Goal: Task Accomplishment & Management: Manage account settings

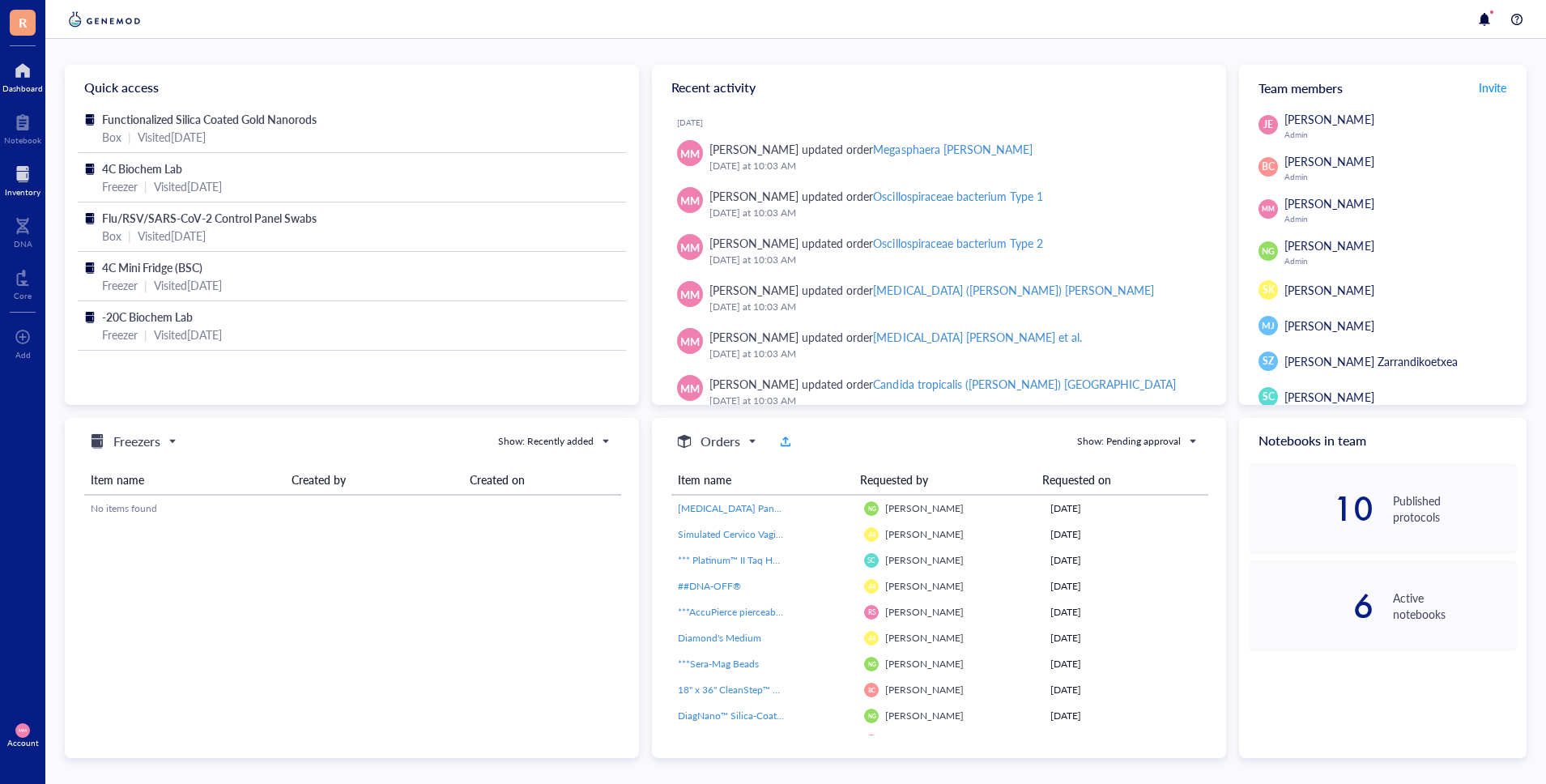
click at [17, 168] on div at bounding box center [22, 173] width 36 height 26
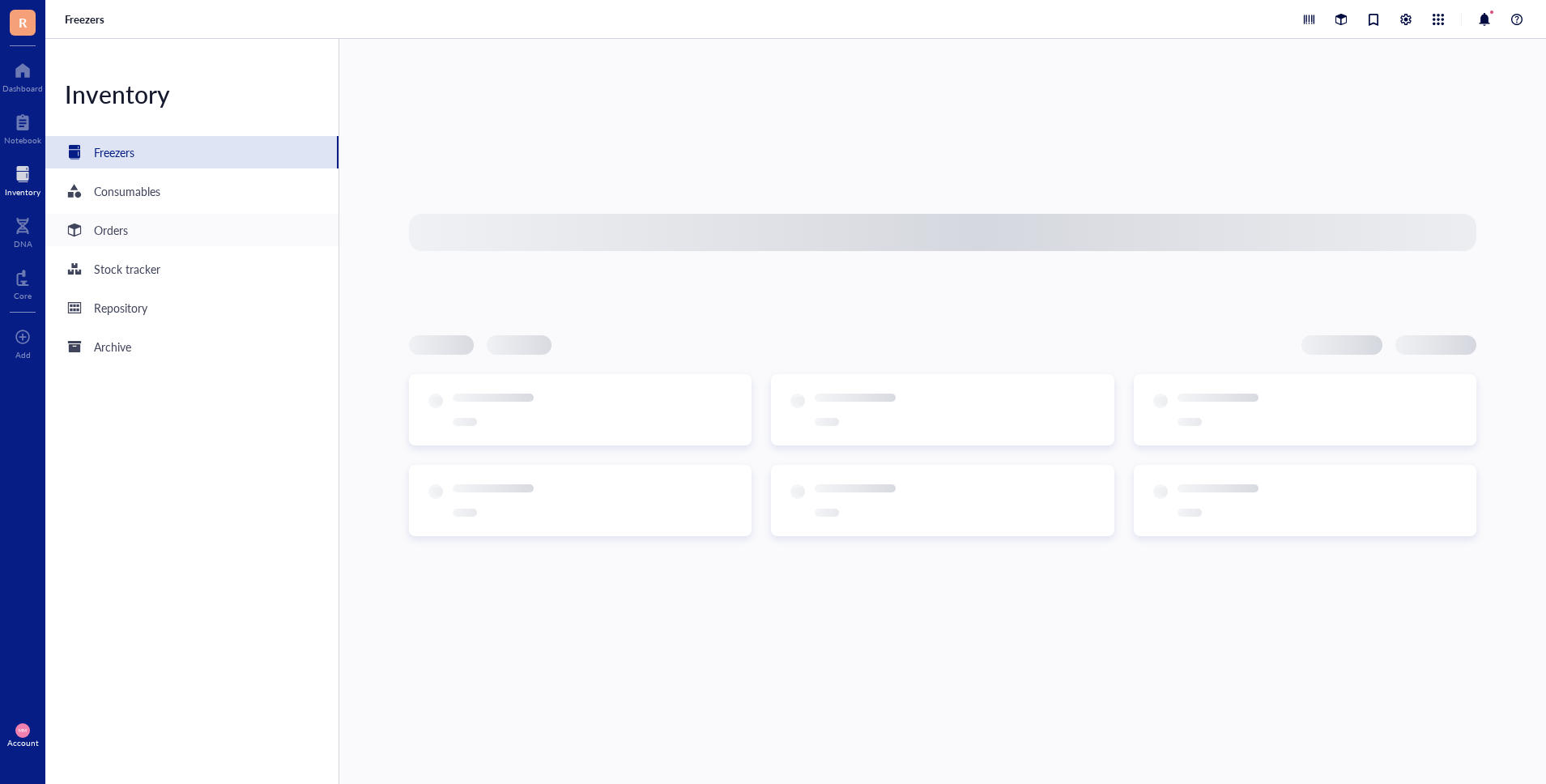
click at [156, 235] on div "Orders" at bounding box center [192, 229] width 293 height 32
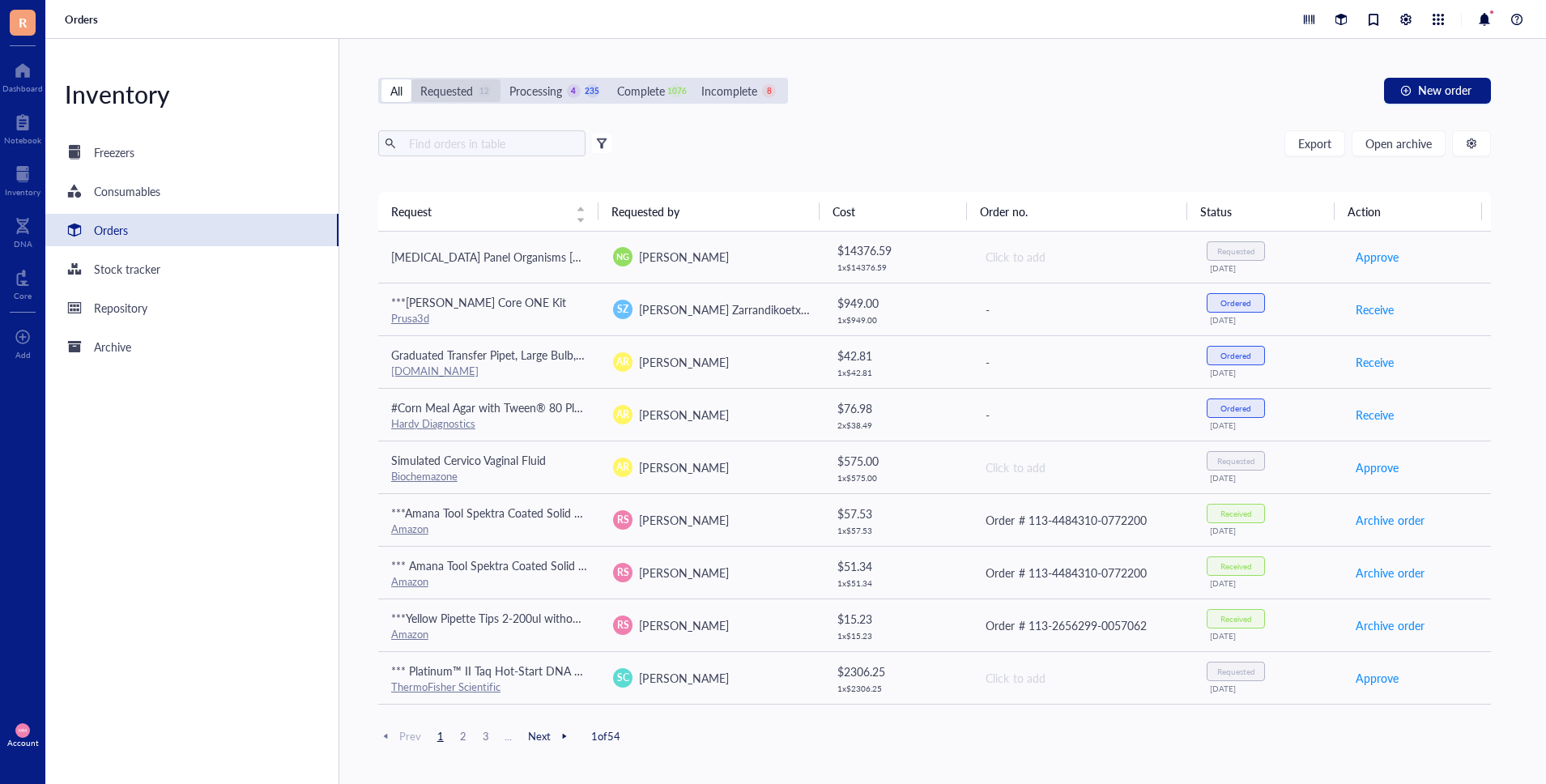
click at [451, 93] on div "Requested" at bounding box center [446, 90] width 52 height 17
click at [411, 79] on input "Requested 12" at bounding box center [411, 79] width 0 height 0
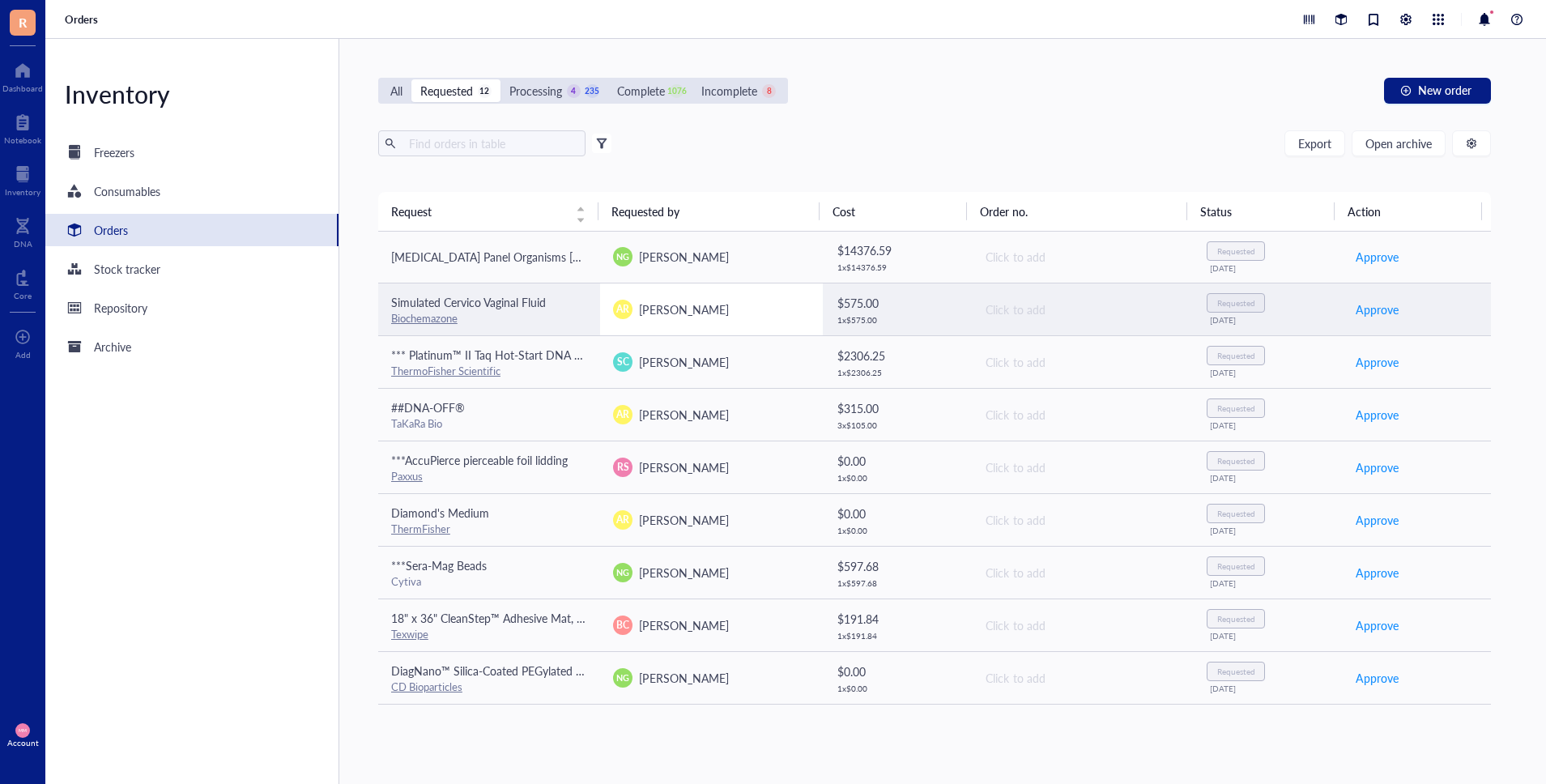
click at [743, 313] on div "AR [PERSON_NAME]" at bounding box center [711, 309] width 197 height 19
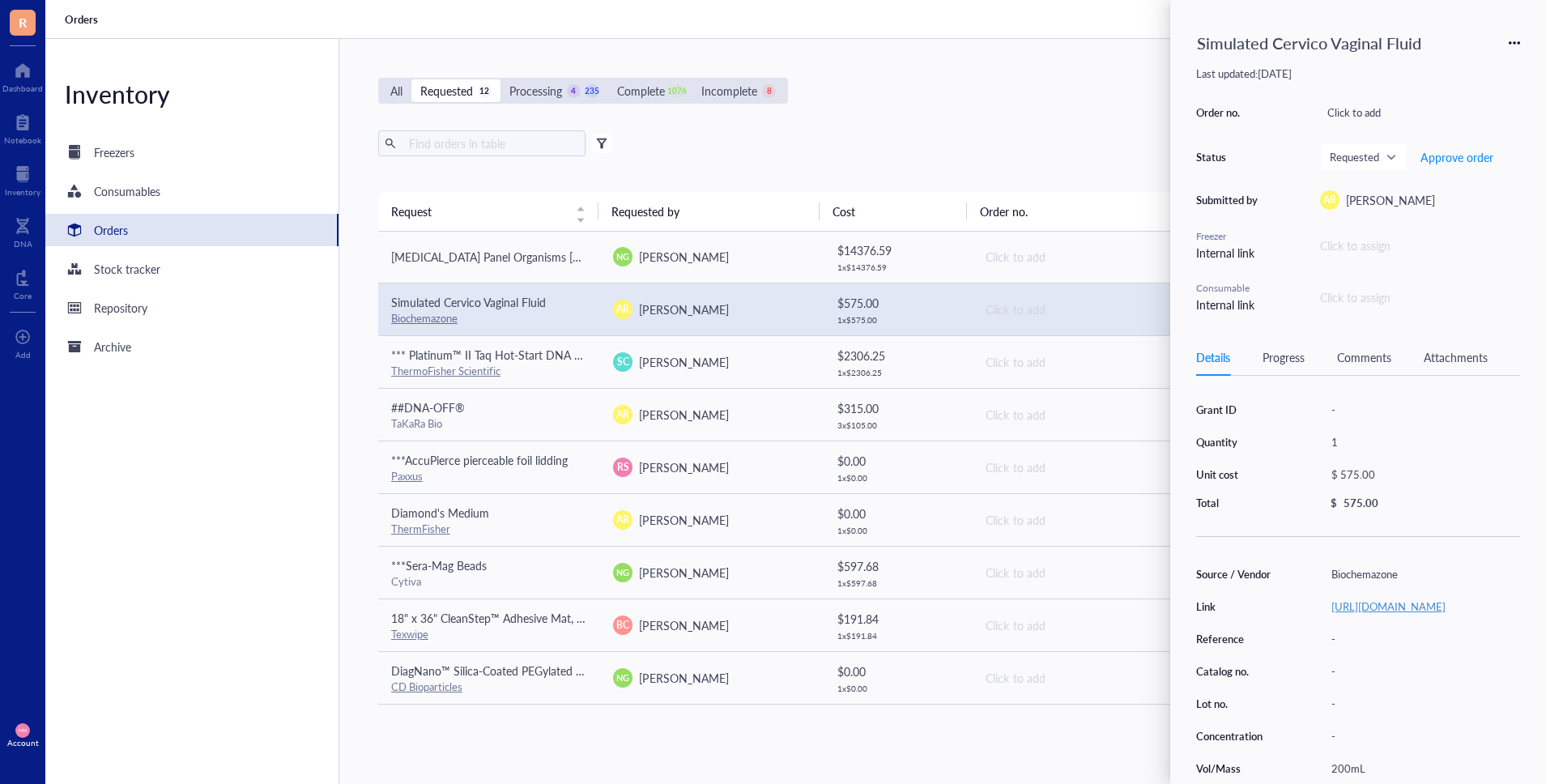
click at [1385, 610] on link "[URL][DOMAIN_NAME]" at bounding box center [1388, 606] width 114 height 15
click at [1453, 158] on span "Approve order" at bounding box center [1456, 157] width 73 height 13
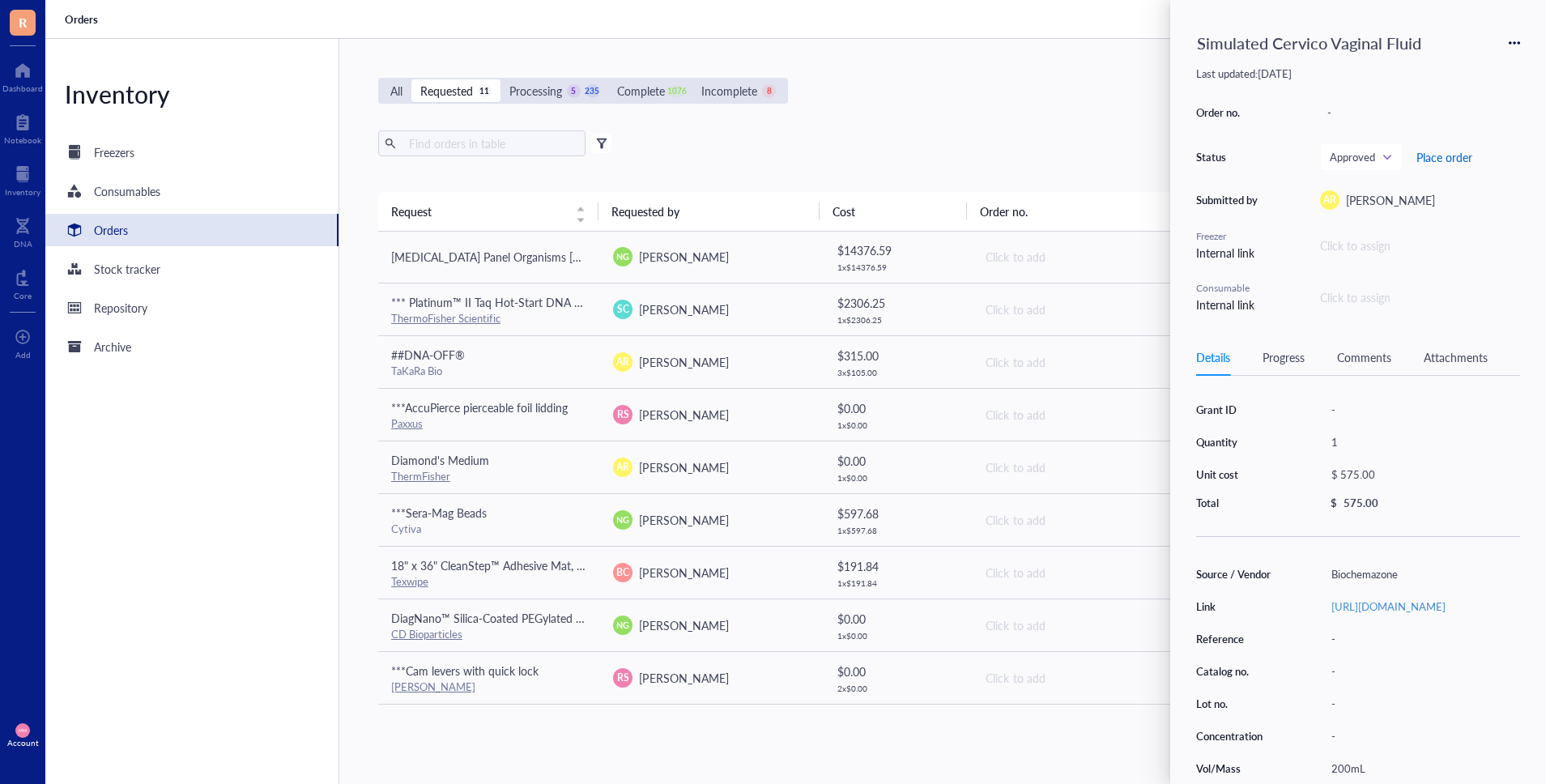
click at [1453, 158] on span "Place order" at bounding box center [1444, 157] width 56 height 13
click at [969, 137] on div "Export Open archive" at bounding box center [934, 143] width 1112 height 26
